Goal: Share content: Share content

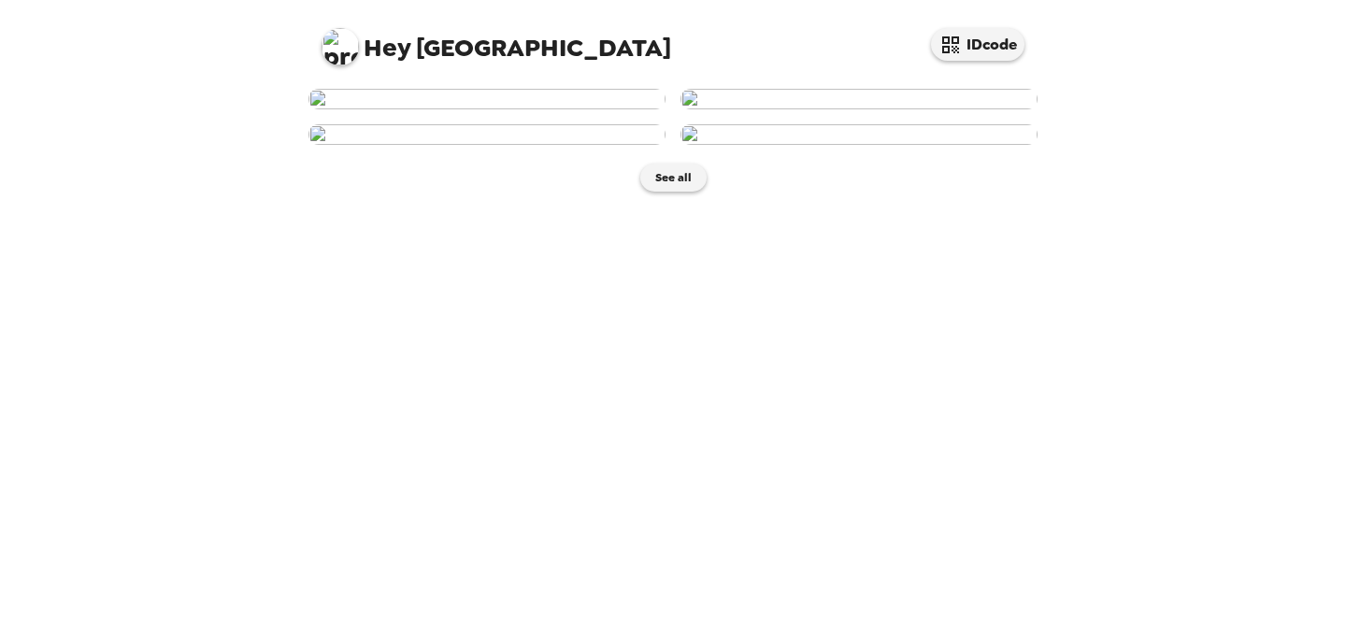
scroll to position [443, 0]
click at [663, 192] on button "See all" at bounding box center [673, 178] width 66 height 28
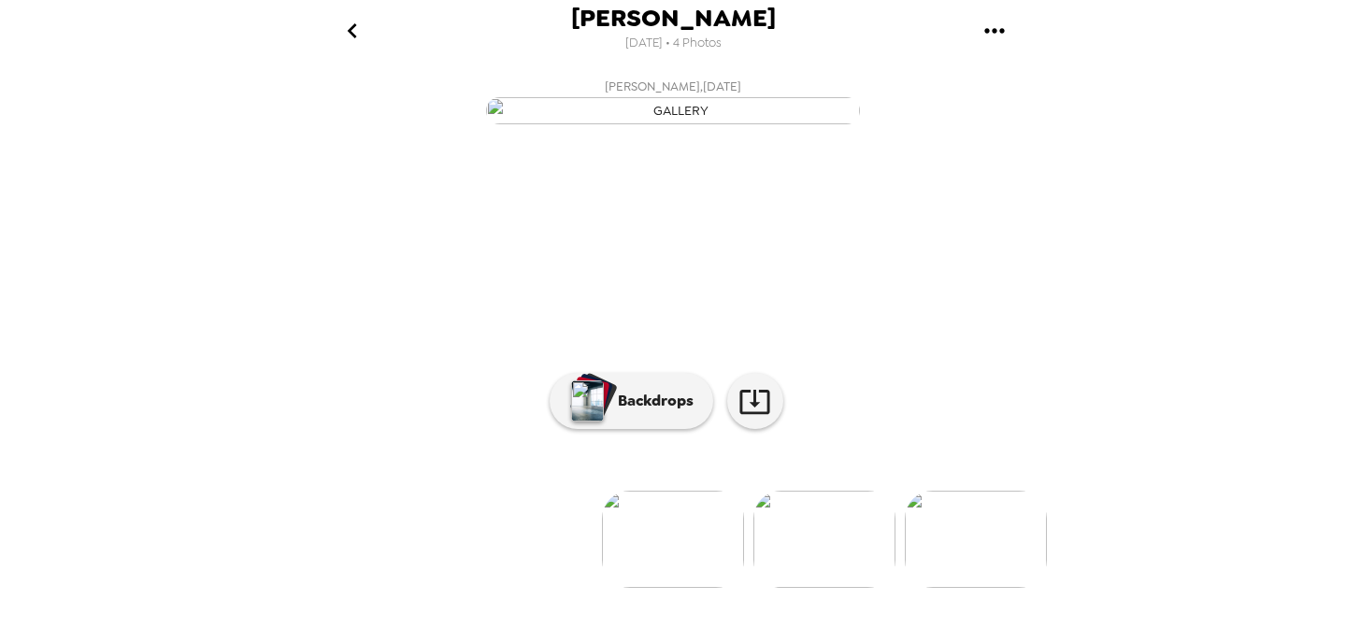
scroll to position [165, 0]
click at [678, 412] on p "Backdrops" at bounding box center [650, 401] width 85 height 22
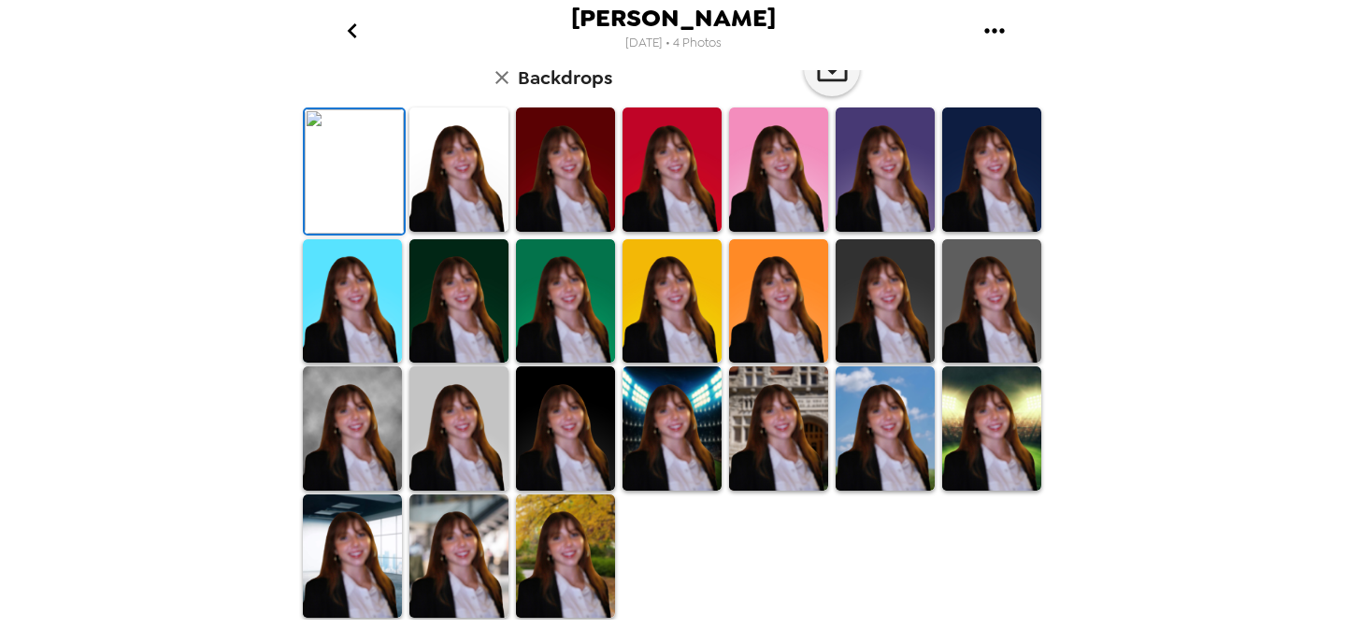
scroll to position [505, 0]
click at [561, 531] on img at bounding box center [565, 556] width 99 height 124
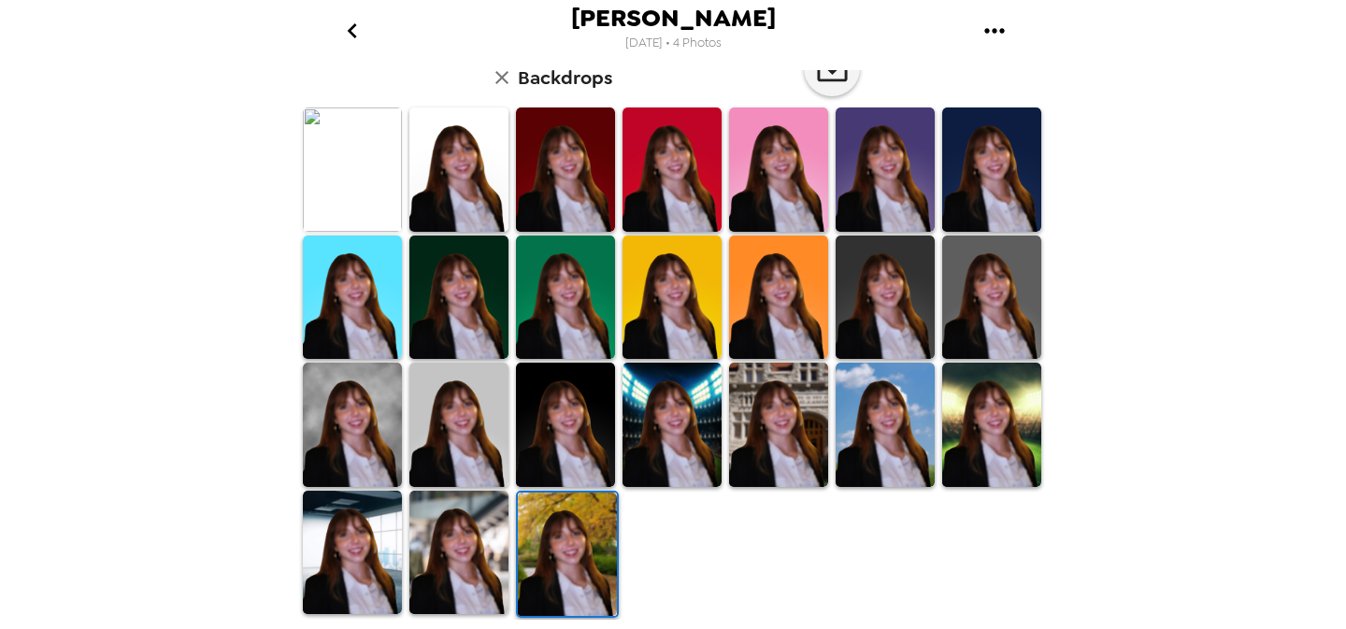
click at [355, 445] on img at bounding box center [352, 425] width 99 height 124
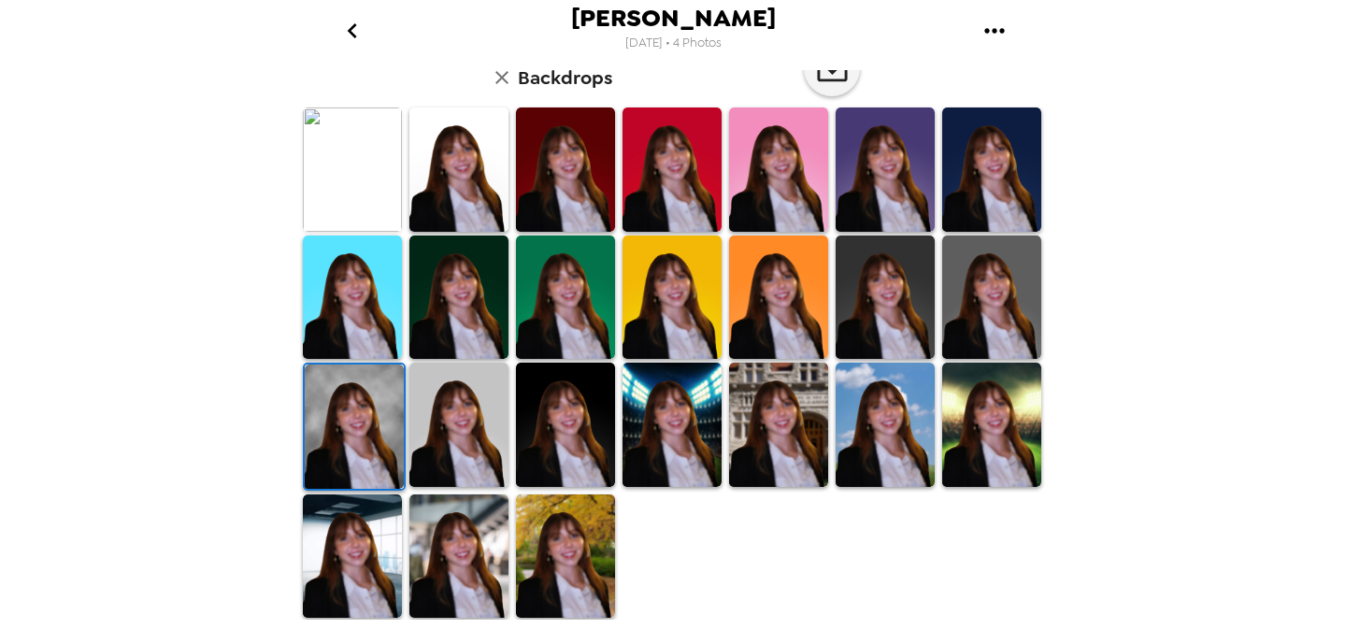
click at [457, 571] on img at bounding box center [458, 556] width 99 height 124
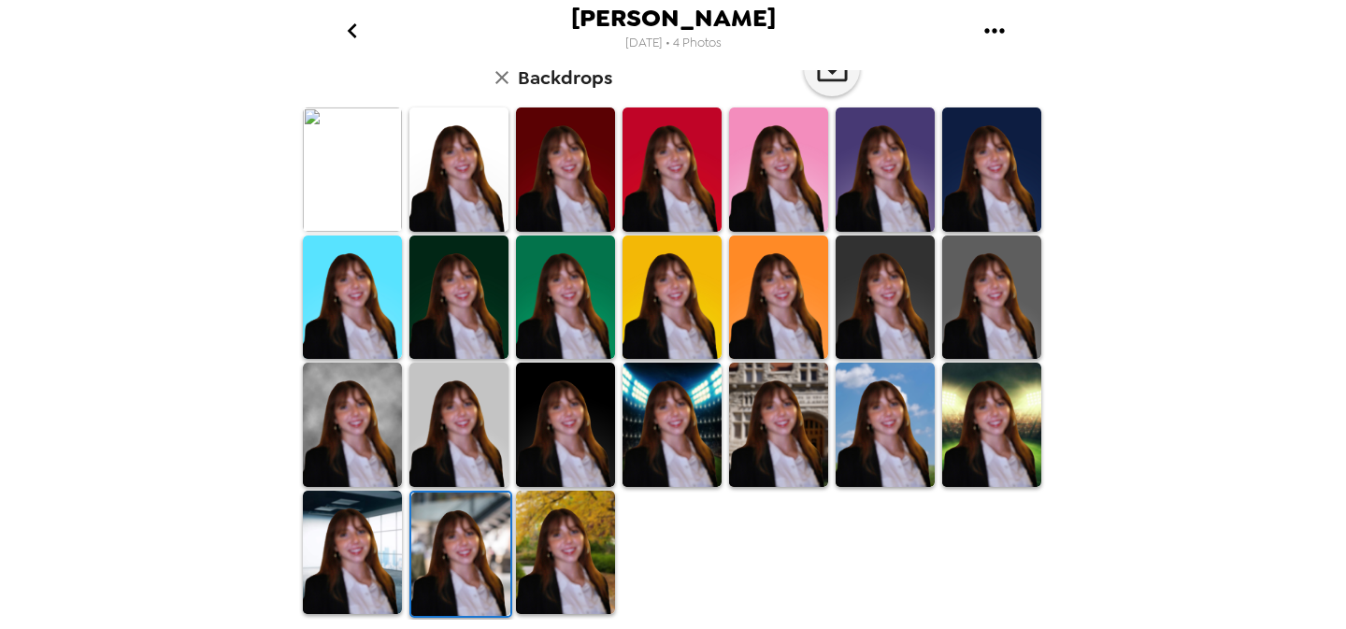
click at [347, 525] on img at bounding box center [352, 553] width 99 height 124
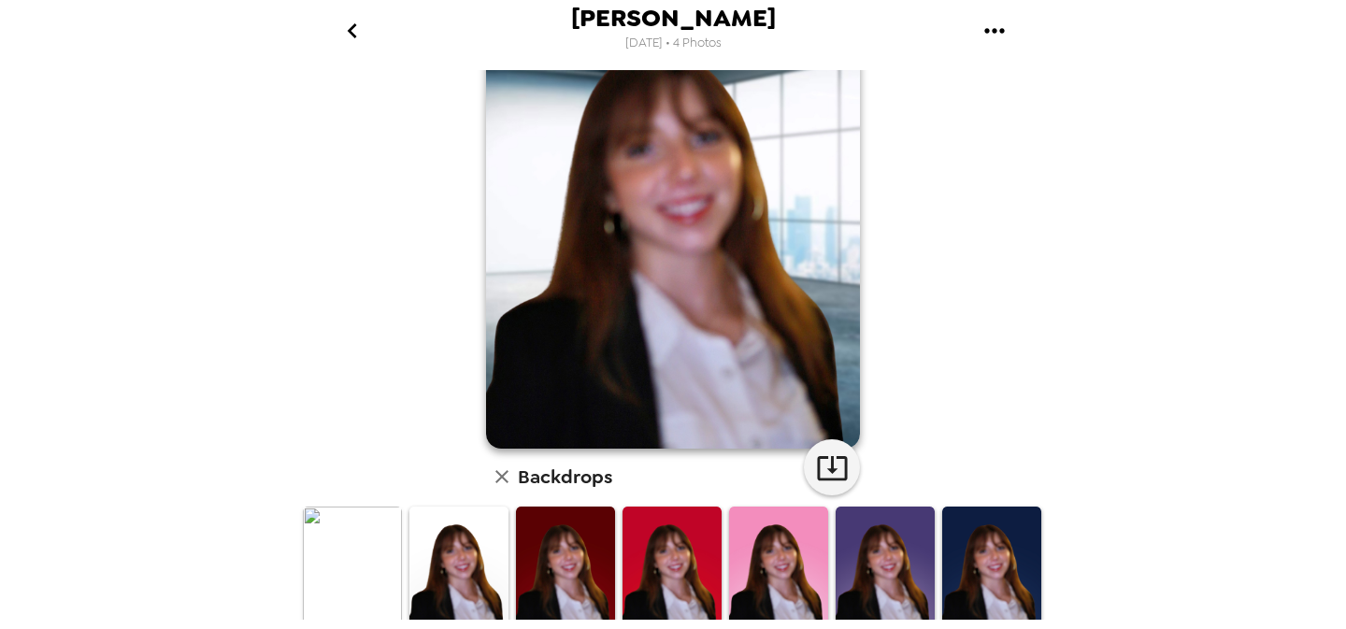
scroll to position [440, 0]
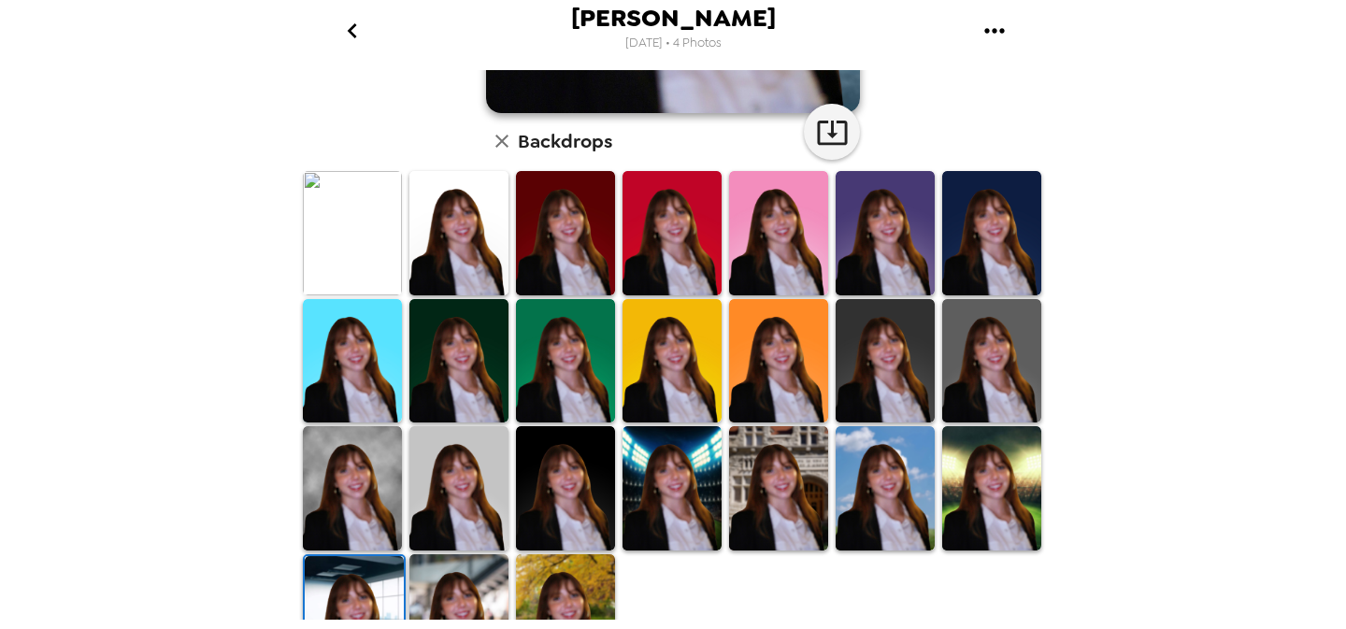
click at [375, 262] on img at bounding box center [352, 233] width 99 height 124
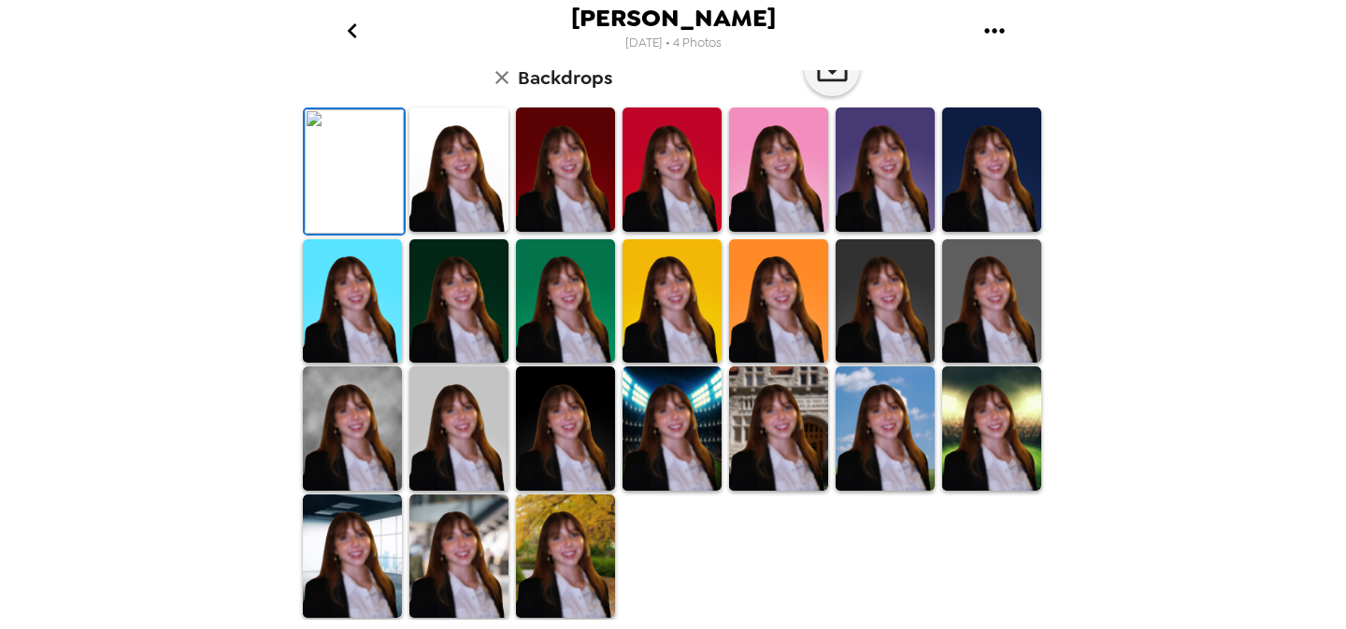
click at [479, 232] on img at bounding box center [458, 169] width 99 height 124
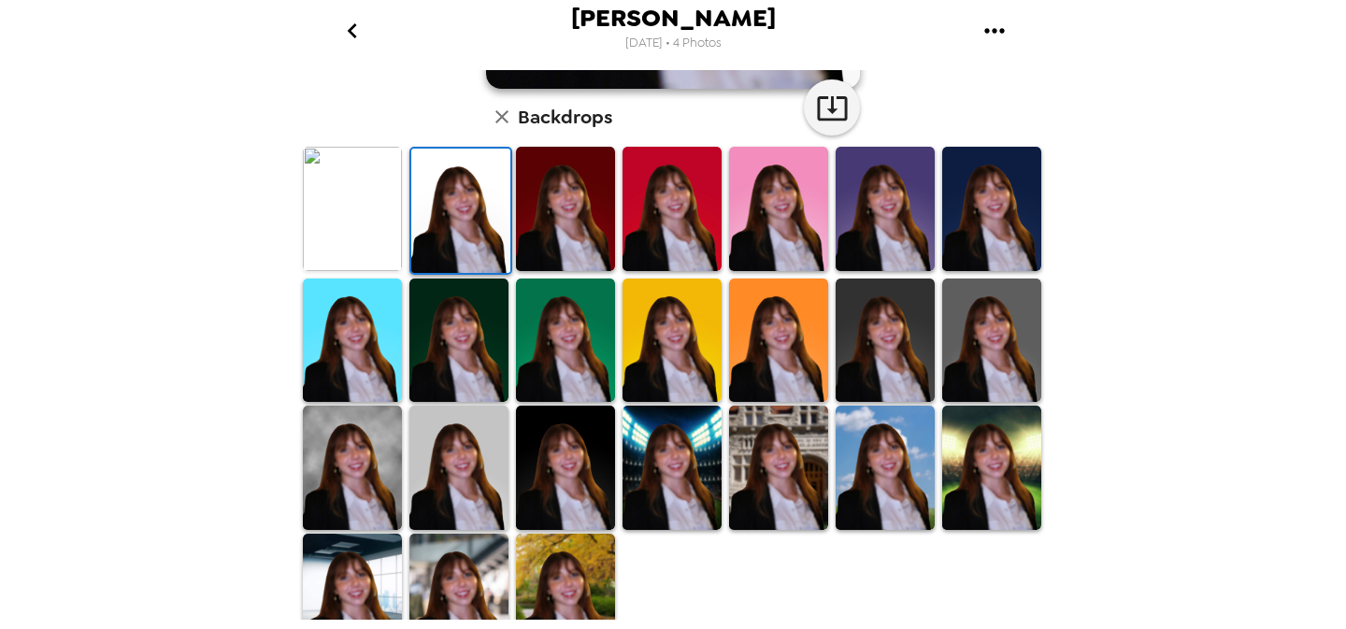
scroll to position [464, 0]
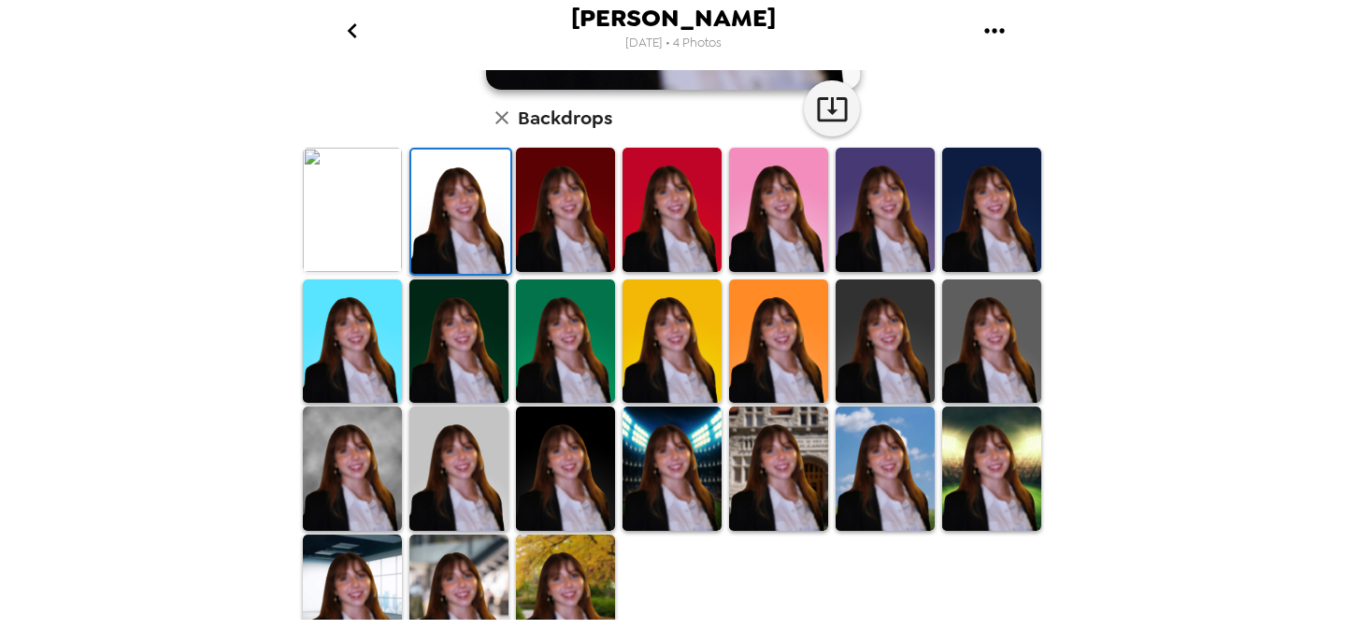
click at [458, 450] on img at bounding box center [458, 469] width 99 height 124
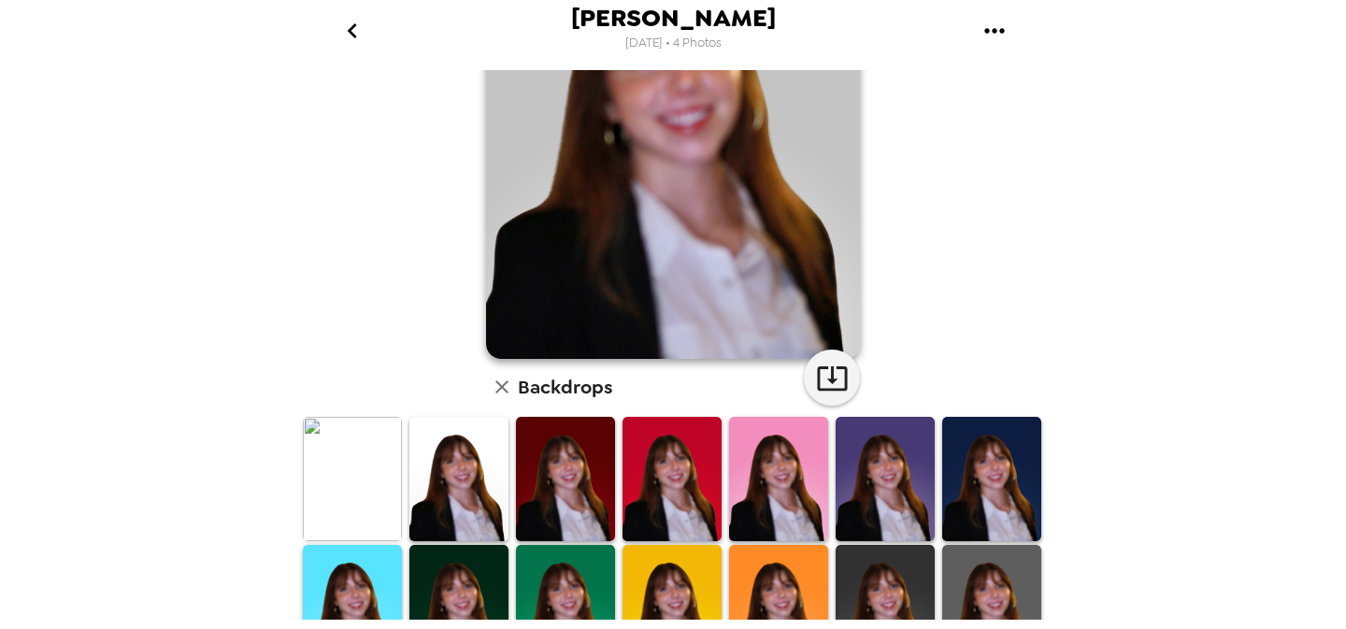
scroll to position [193, 0]
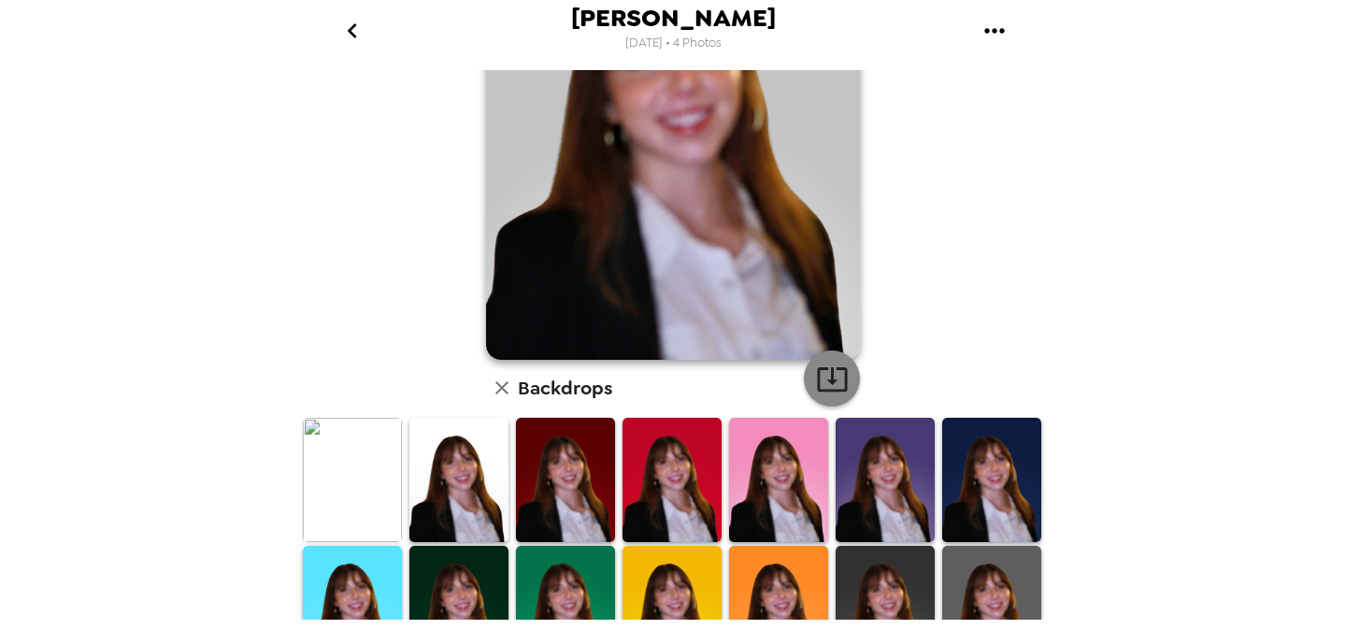
click at [837, 373] on icon "button" at bounding box center [832, 379] width 33 height 33
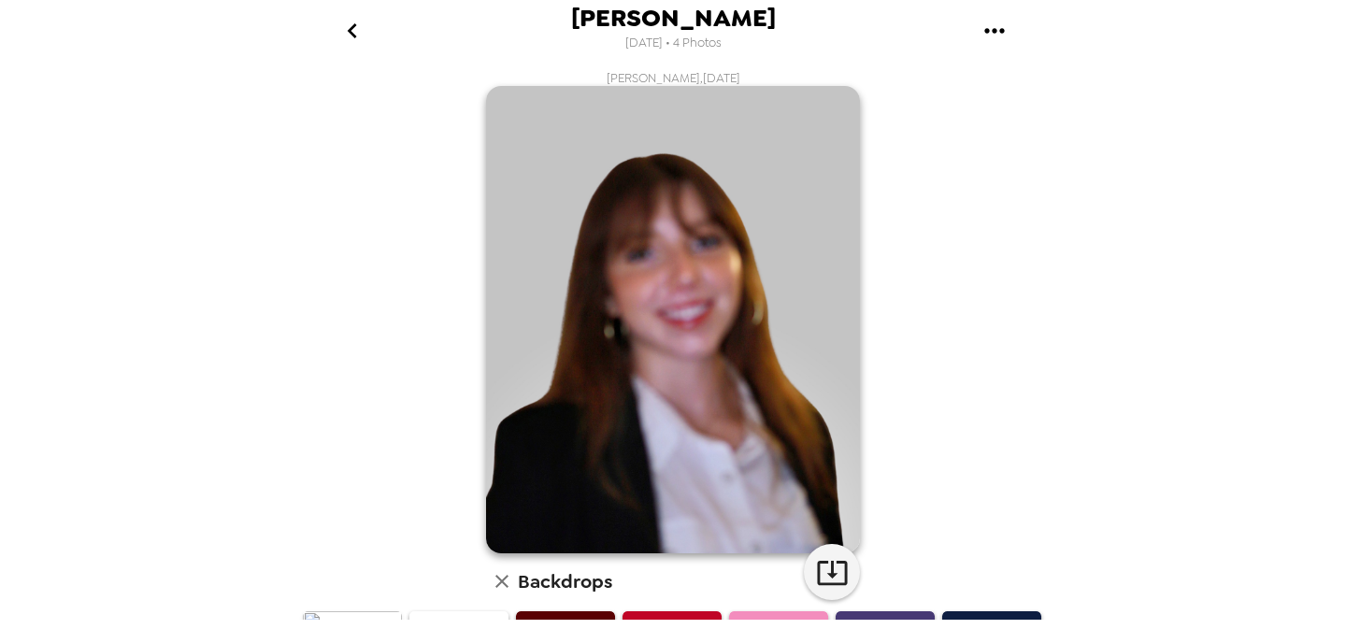
click at [354, 32] on icon "go back" at bounding box center [352, 31] width 30 height 30
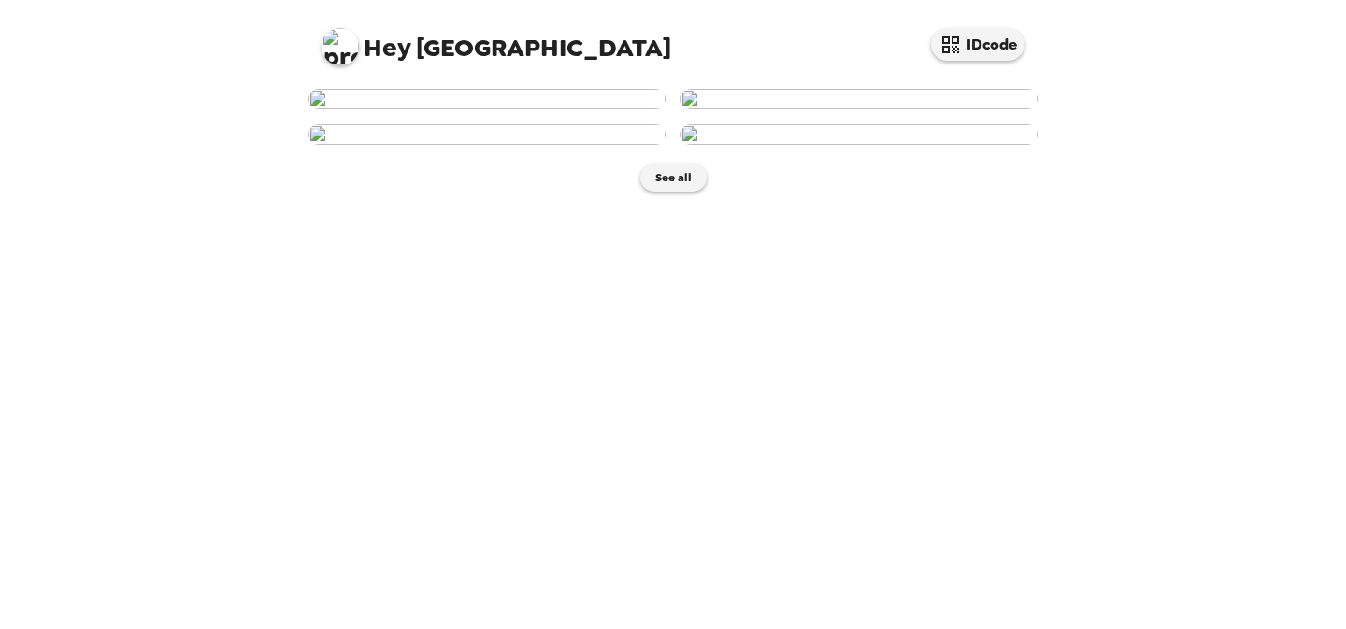
click at [420, 36] on span "Hey [PERSON_NAME]" at bounding box center [496, 40] width 350 height 42
click at [427, 145] on img at bounding box center [486, 134] width 357 height 21
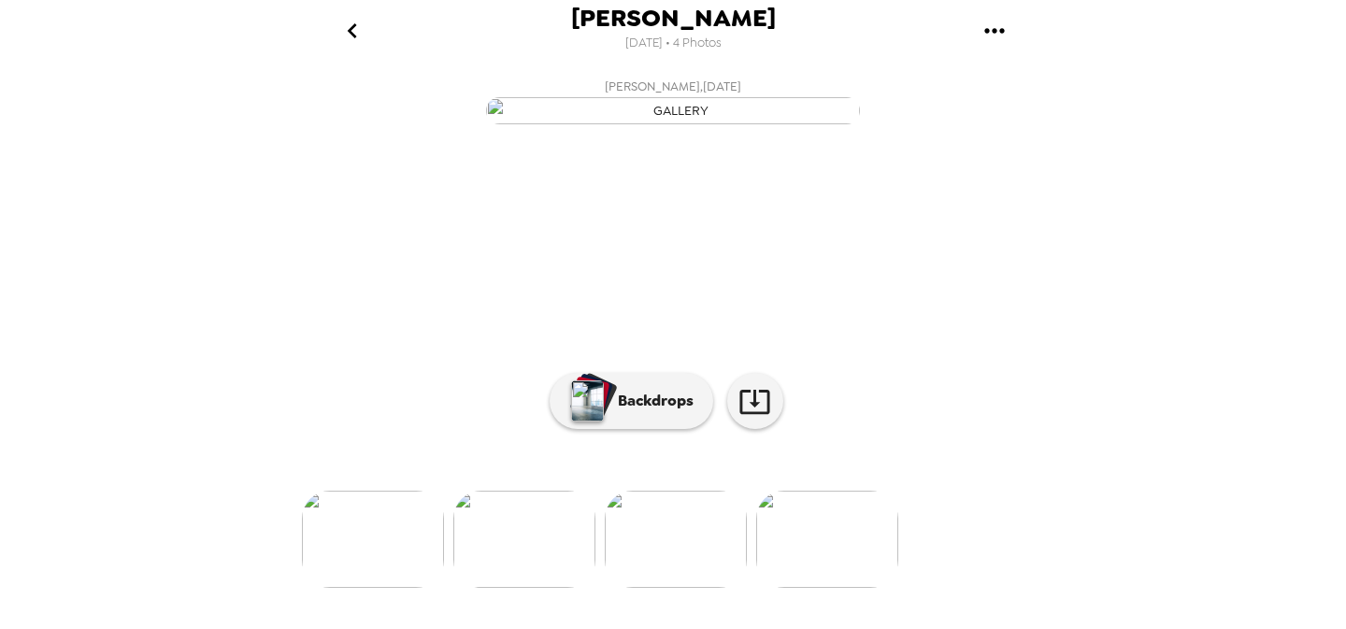
scroll to position [165, 0]
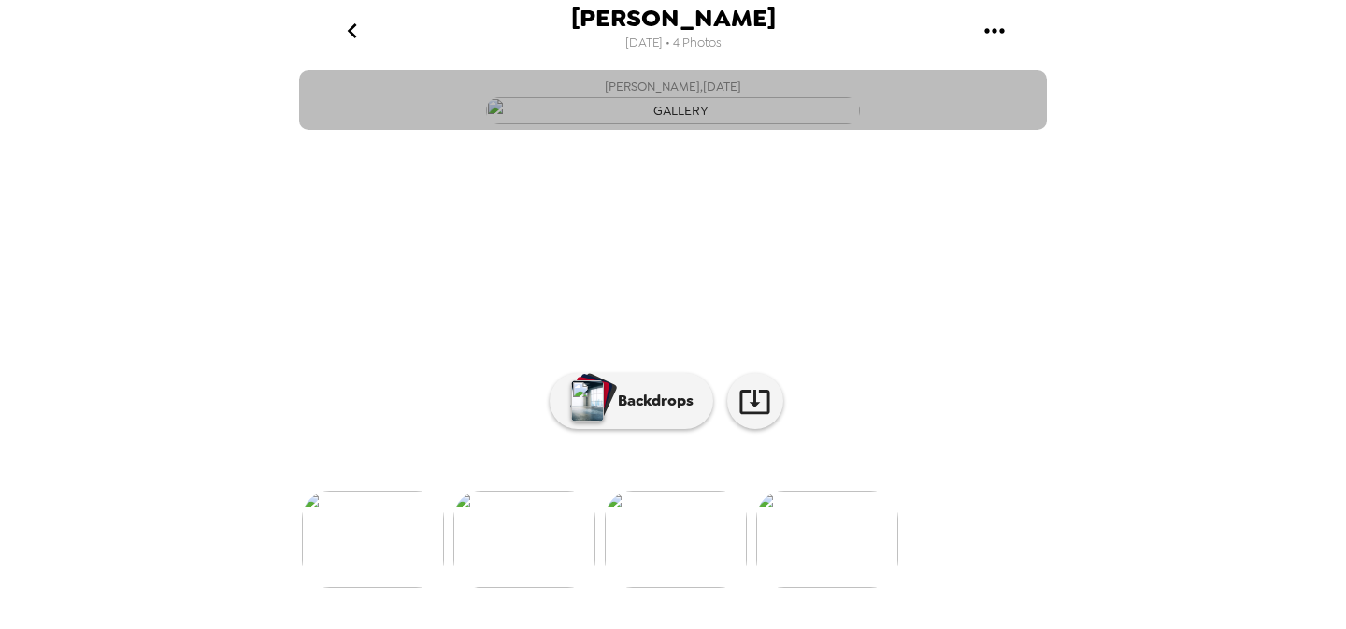
click at [673, 124] on img "button" at bounding box center [673, 110] width 374 height 27
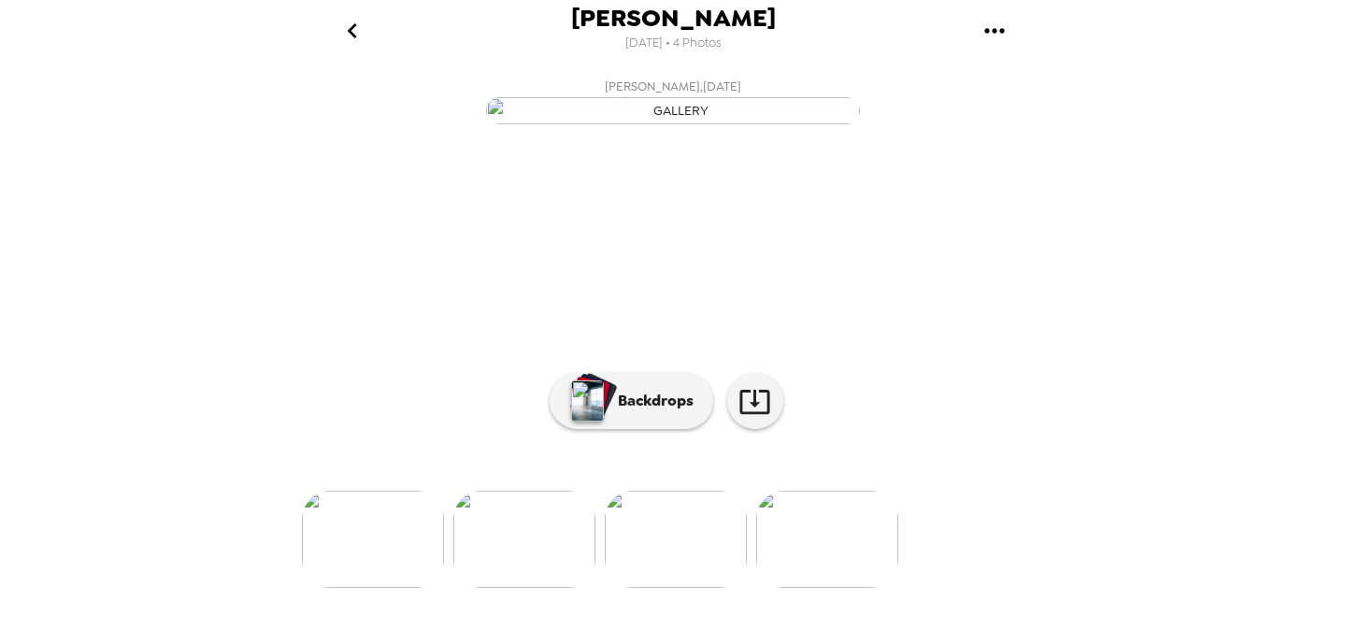
scroll to position [0, 0]
click at [984, 21] on icon "gallery menu" at bounding box center [994, 31] width 30 height 30
click at [1025, 76] on span "Download all photos" at bounding box center [1083, 85] width 142 height 22
click at [358, 27] on icon "go back" at bounding box center [352, 31] width 30 height 30
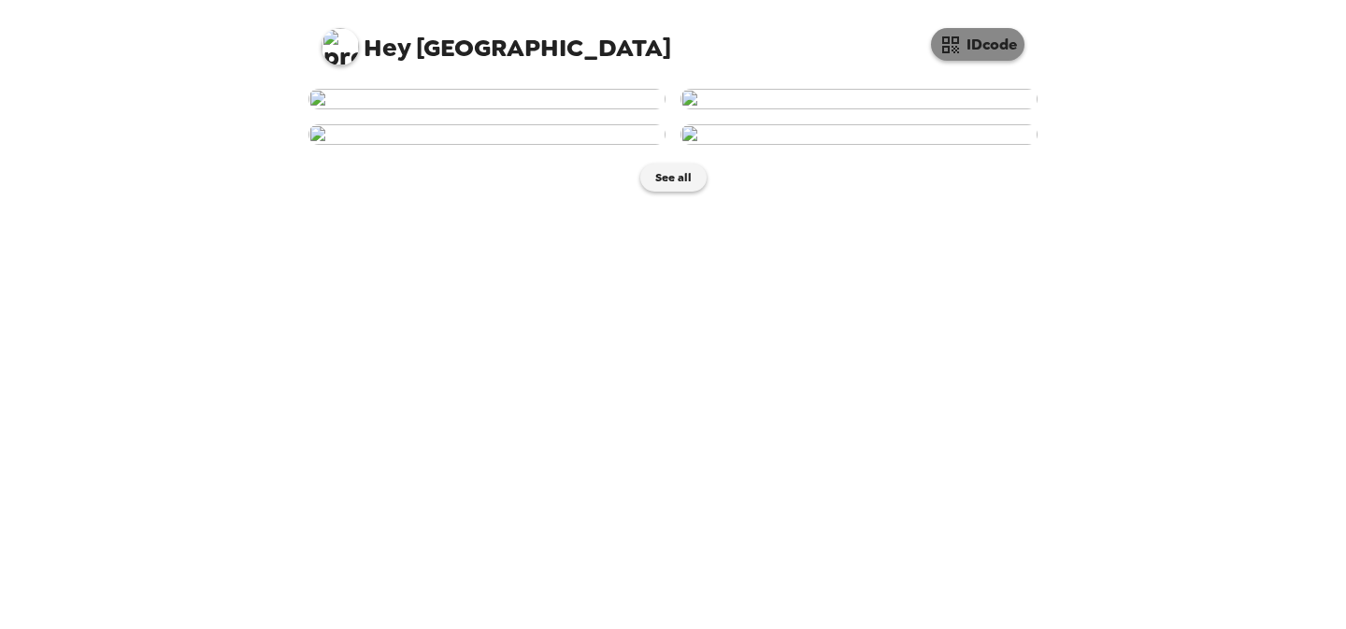
click at [946, 40] on icon "button" at bounding box center [950, 45] width 22 height 22
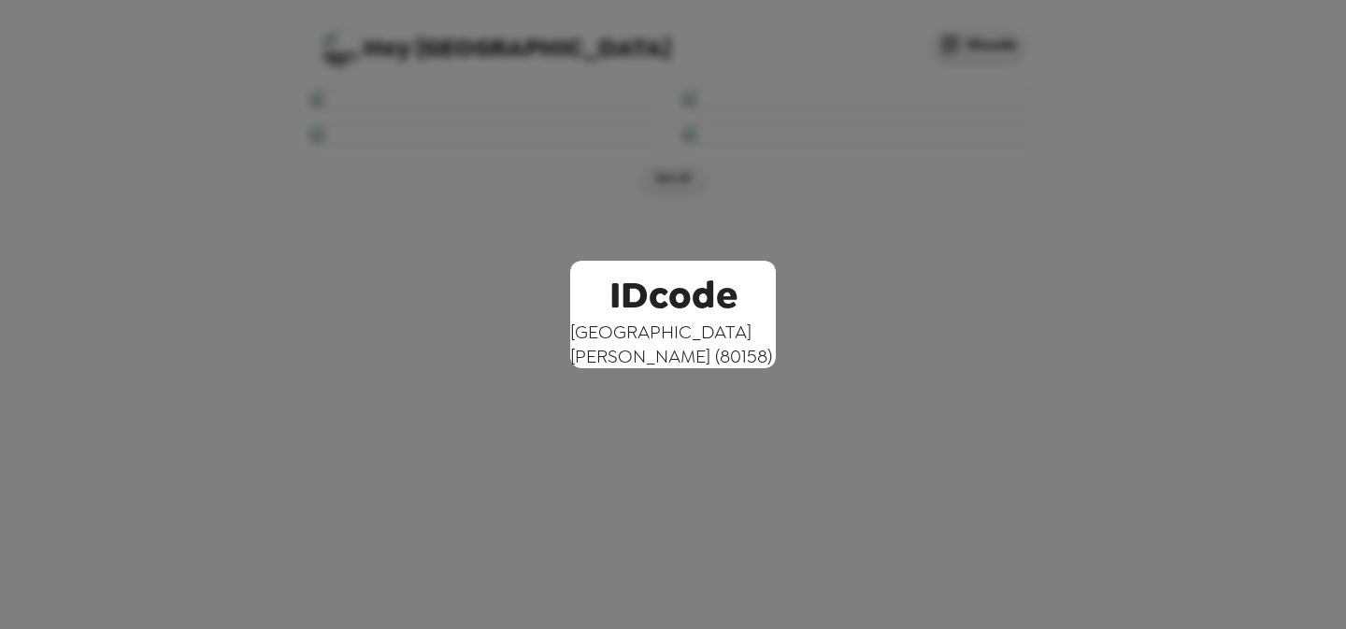
click at [823, 70] on div "IDcode [PERSON_NAME] ( 80158 )" at bounding box center [673, 314] width 1346 height 629
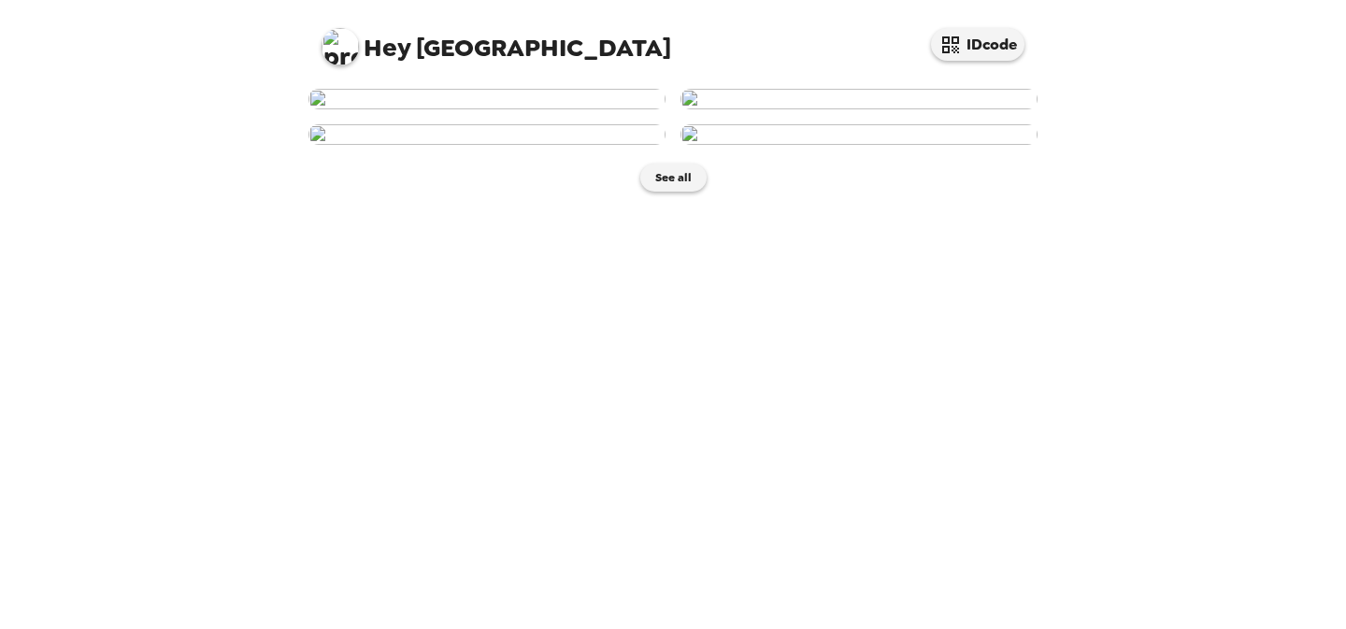
click at [430, 28] on span "Hey [PERSON_NAME]" at bounding box center [496, 40] width 350 height 42
click at [431, 51] on span "Hey [PERSON_NAME]" at bounding box center [496, 40] width 350 height 42
click at [350, 50] on img at bounding box center [339, 46] width 37 height 37
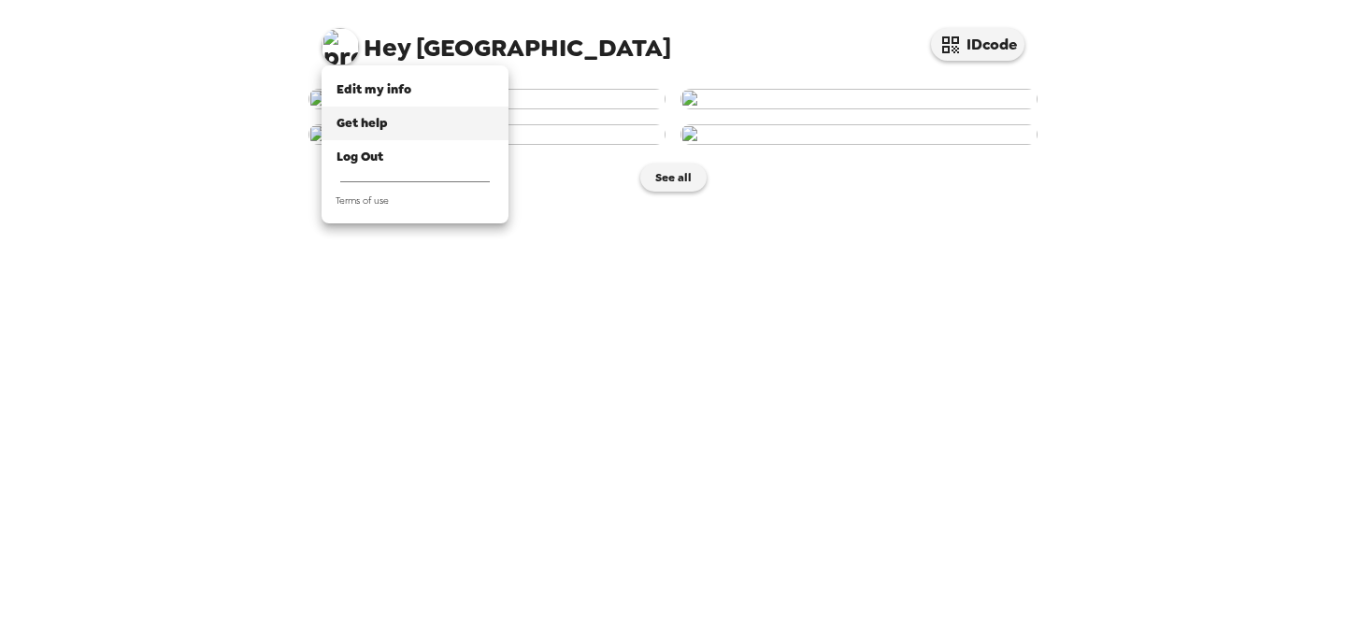
click at [377, 120] on span "Get help" at bounding box center [361, 123] width 51 height 16
click at [490, 423] on div at bounding box center [673, 314] width 1346 height 629
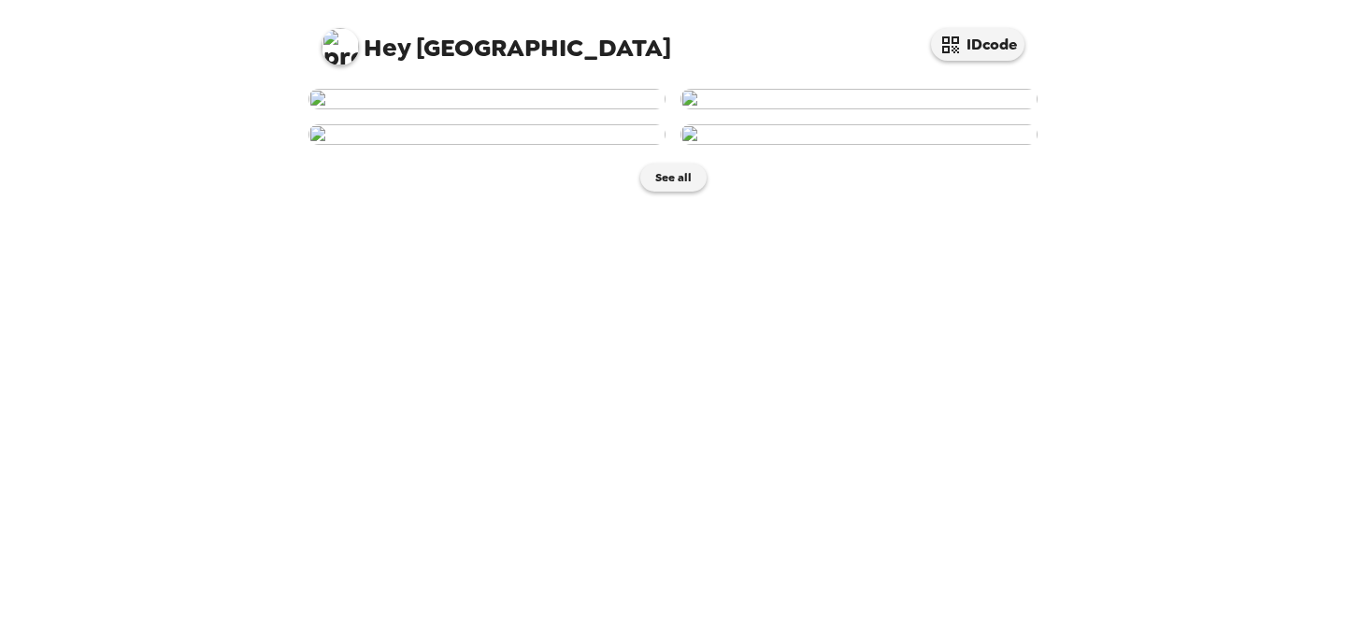
click at [626, 109] on img at bounding box center [486, 99] width 357 height 21
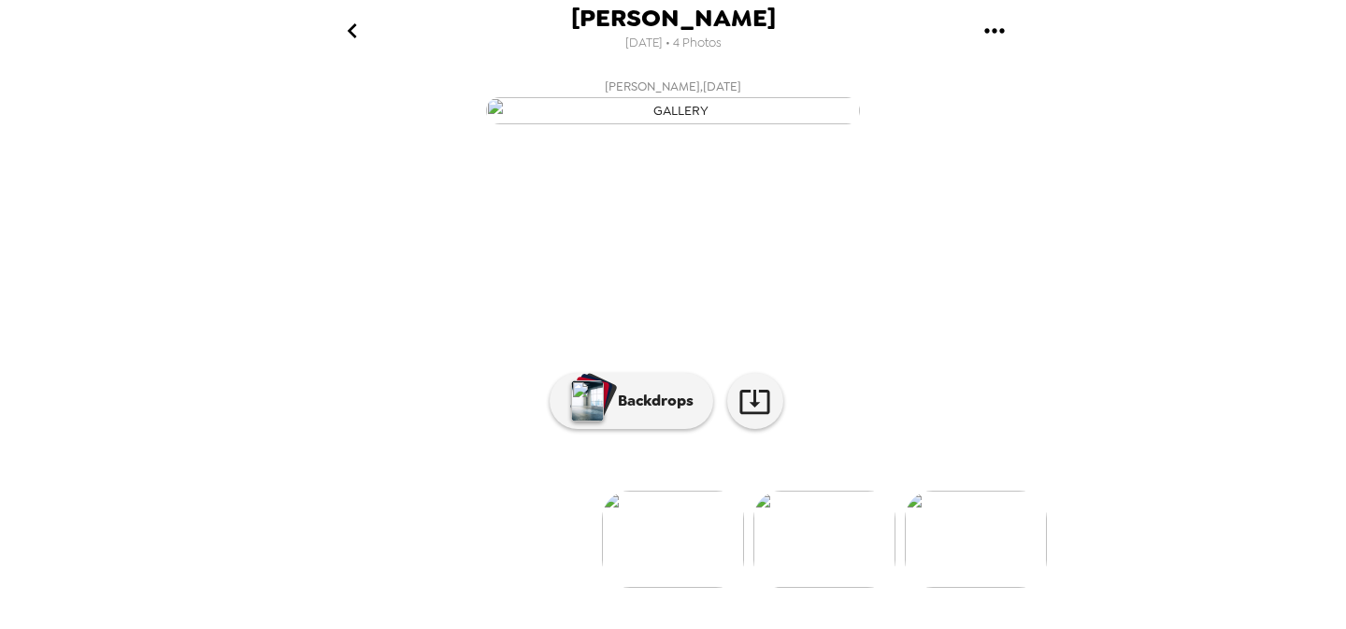
click at [999, 27] on icon "gallery menu" at bounding box center [994, 31] width 30 height 30
click at [624, 137] on div at bounding box center [673, 314] width 1346 height 629
click at [347, 26] on icon "go back" at bounding box center [352, 31] width 30 height 30
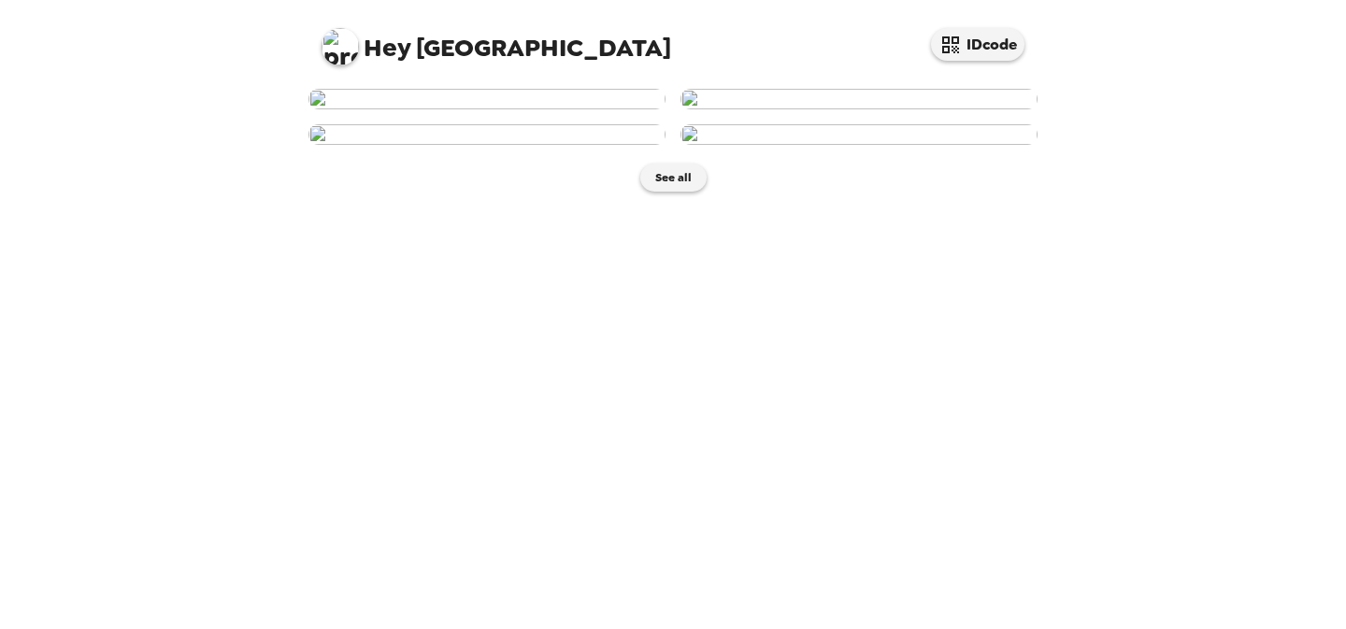
scroll to position [443, 0]
click at [681, 192] on button "See all" at bounding box center [673, 178] width 66 height 28
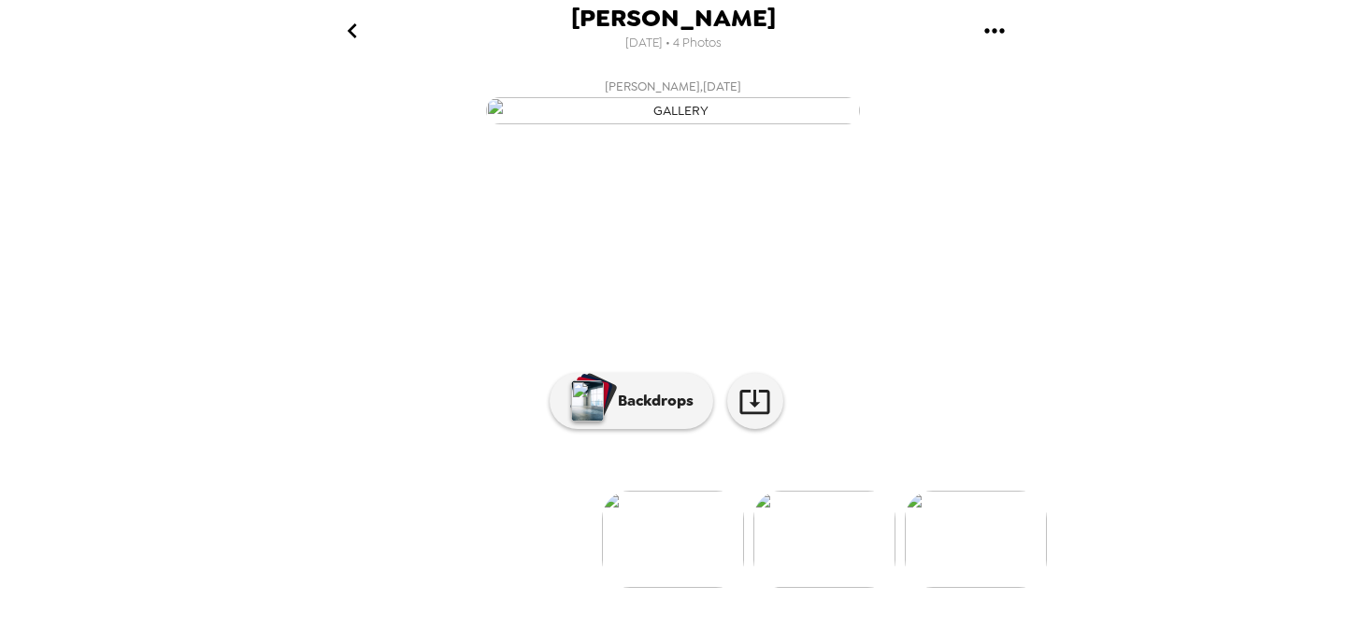
click at [694, 124] on img "button" at bounding box center [673, 110] width 374 height 27
click at [666, 412] on p "Backdrops" at bounding box center [650, 401] width 85 height 22
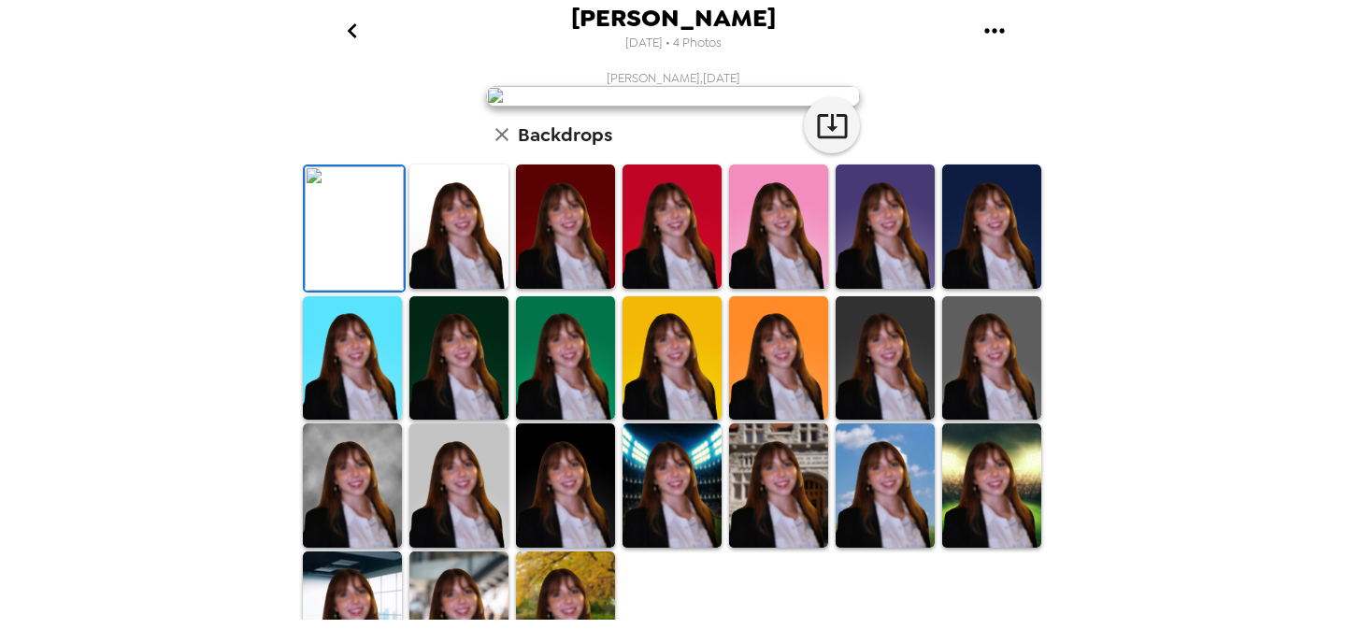
click at [1003, 31] on icon "gallery menu" at bounding box center [994, 30] width 20 height 5
click at [1020, 114] on span "Copy gallery link" at bounding box center [1083, 118] width 142 height 22
click at [360, 39] on icon "go back" at bounding box center [352, 31] width 30 height 30
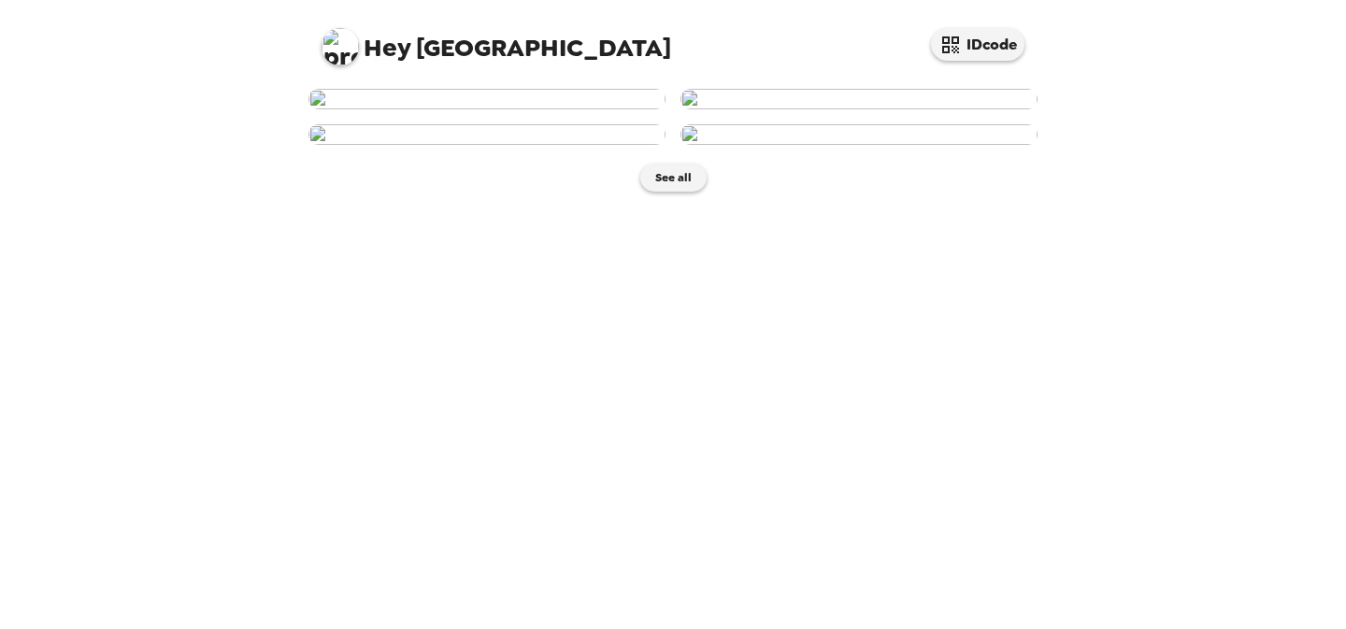
click at [560, 109] on img at bounding box center [486, 99] width 357 height 21
